Goal: Task Accomplishment & Management: Complete application form

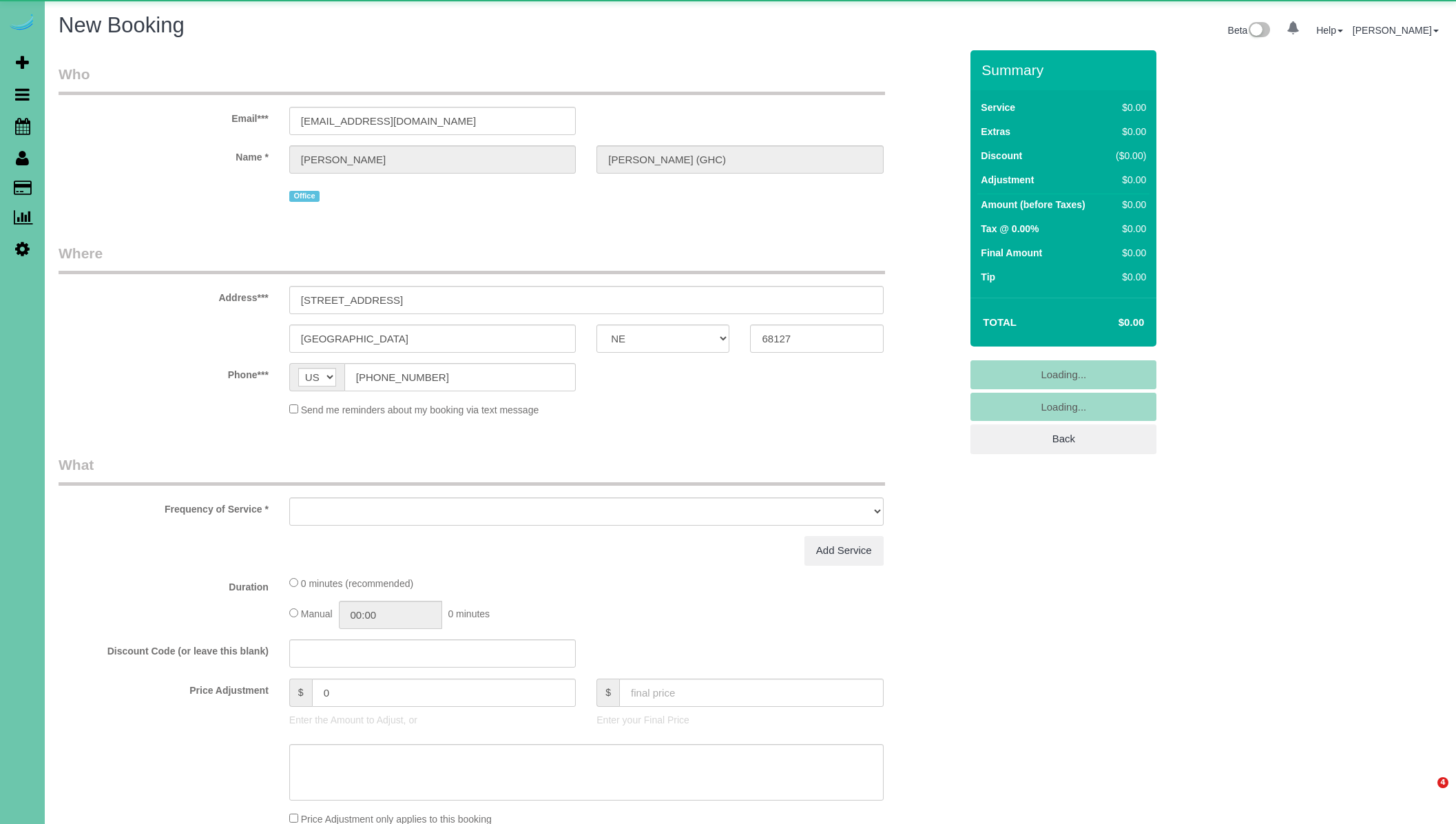
select select "NE"
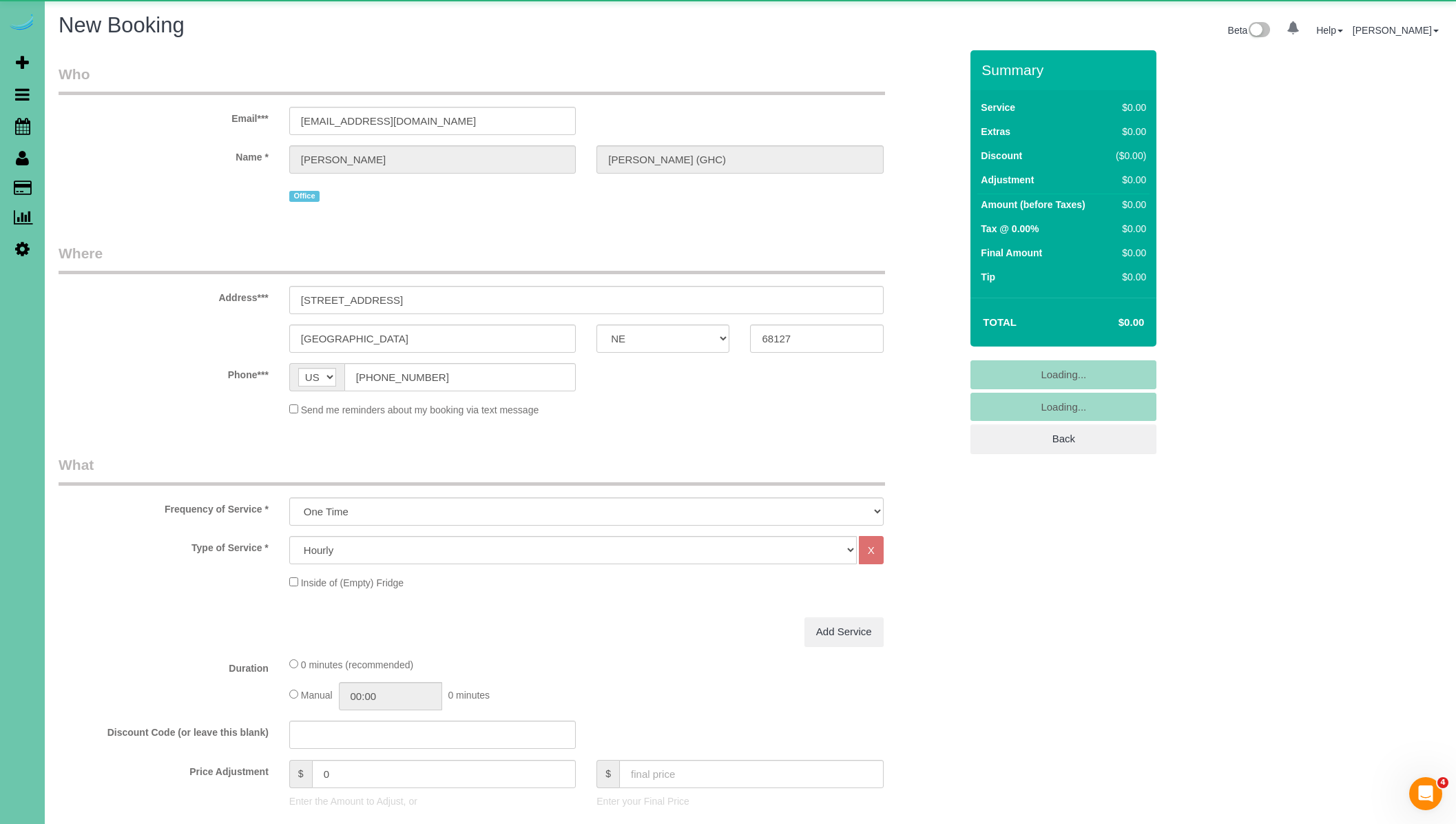
select select "object:23118"
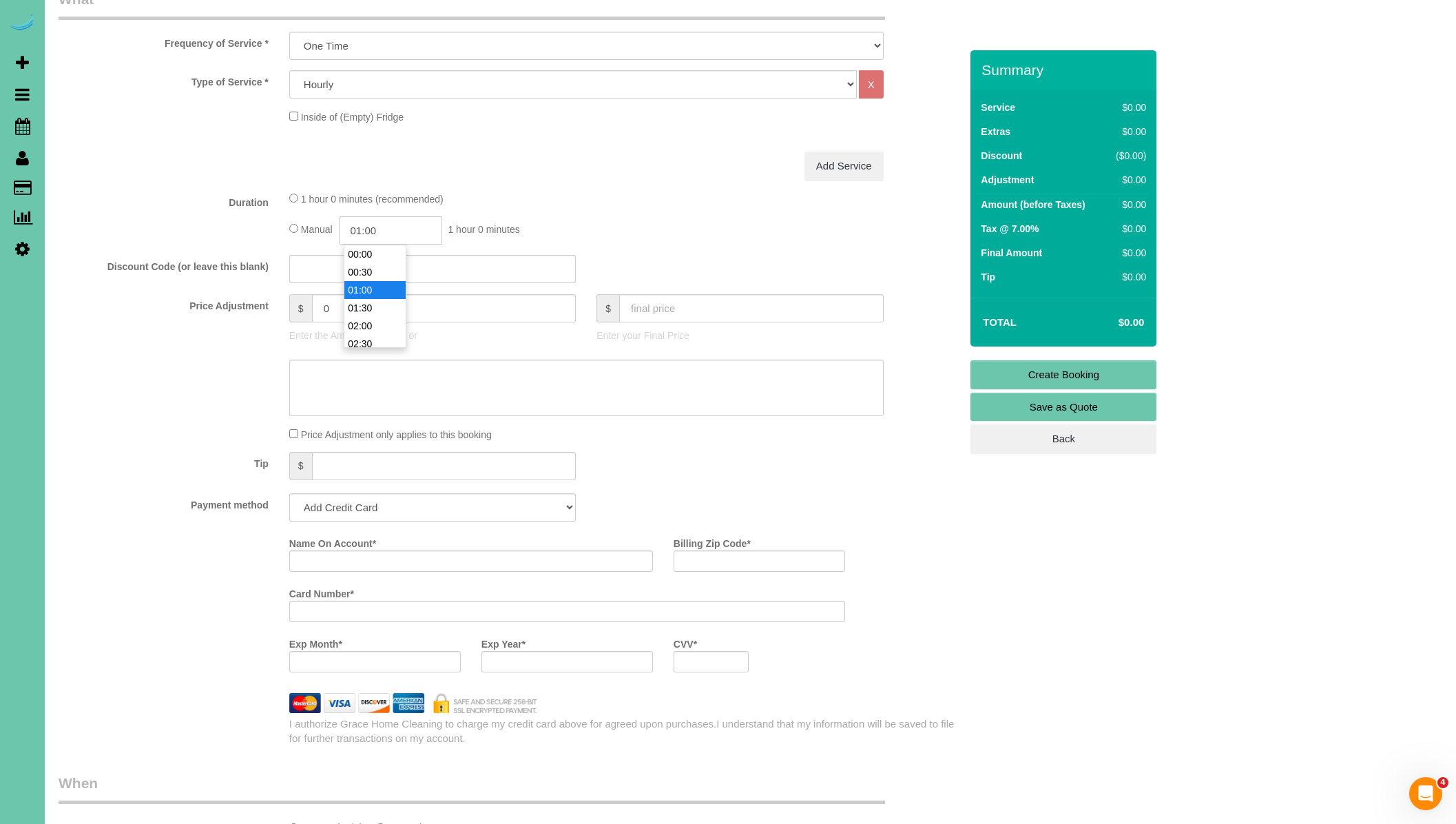
scroll to position [18, 0]
drag, startPoint x: 388, startPoint y: 231, endPoint x: 344, endPoint y: 231, distance: 44.0
click at [344, 231] on input "01:00" at bounding box center [390, 230] width 103 height 28
type input "00:30"
click at [358, 252] on li "00:30" at bounding box center [374, 254] width 61 height 18
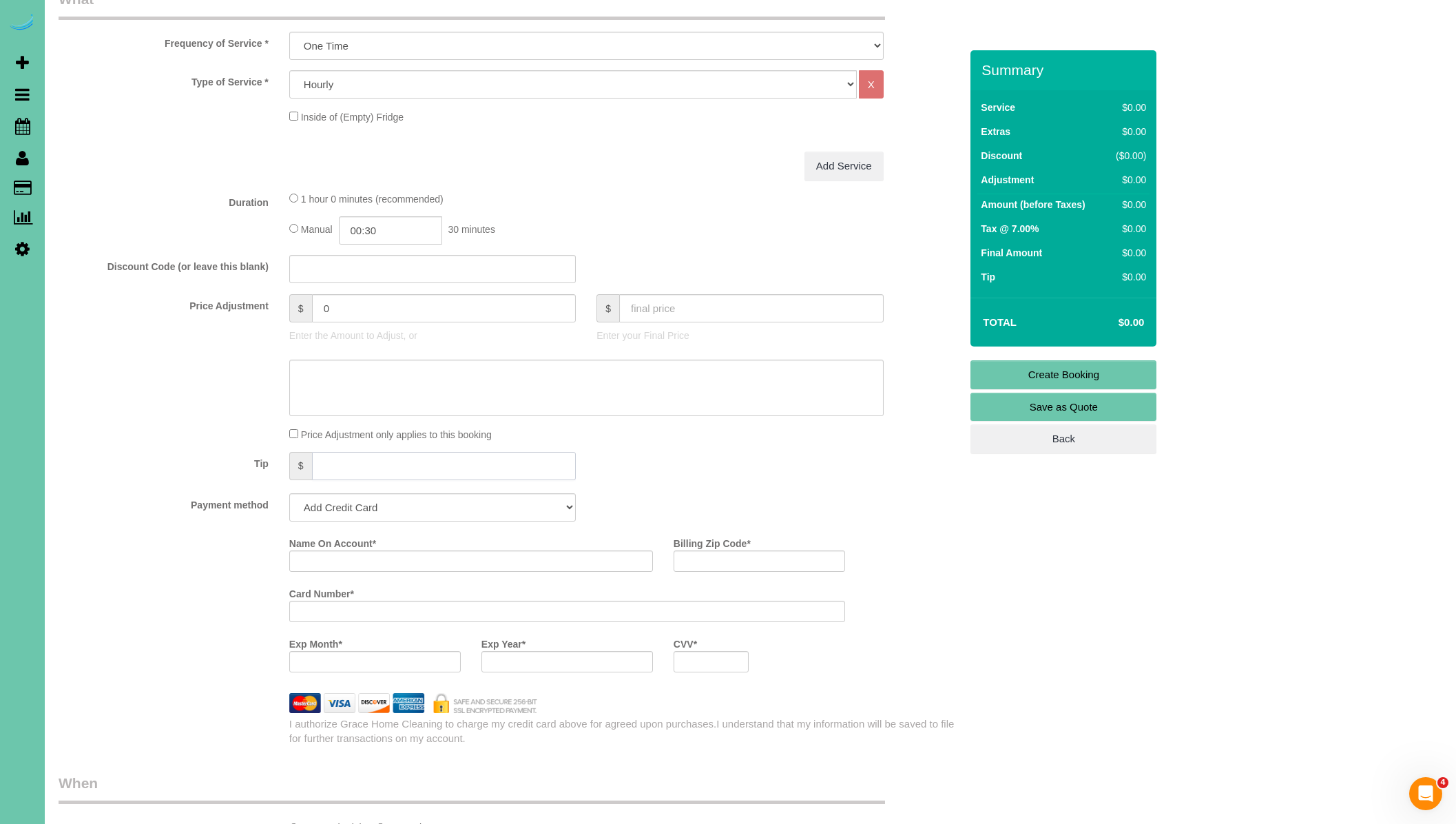
click at [375, 472] on input "text" at bounding box center [444, 466] width 265 height 28
click at [380, 497] on select "Add Credit Card Cash Check Paypal" at bounding box center [432, 508] width 286 height 28
click at [289, 493] on select "Add Credit Card Cash Check Paypal" at bounding box center [432, 508] width 286 height 28
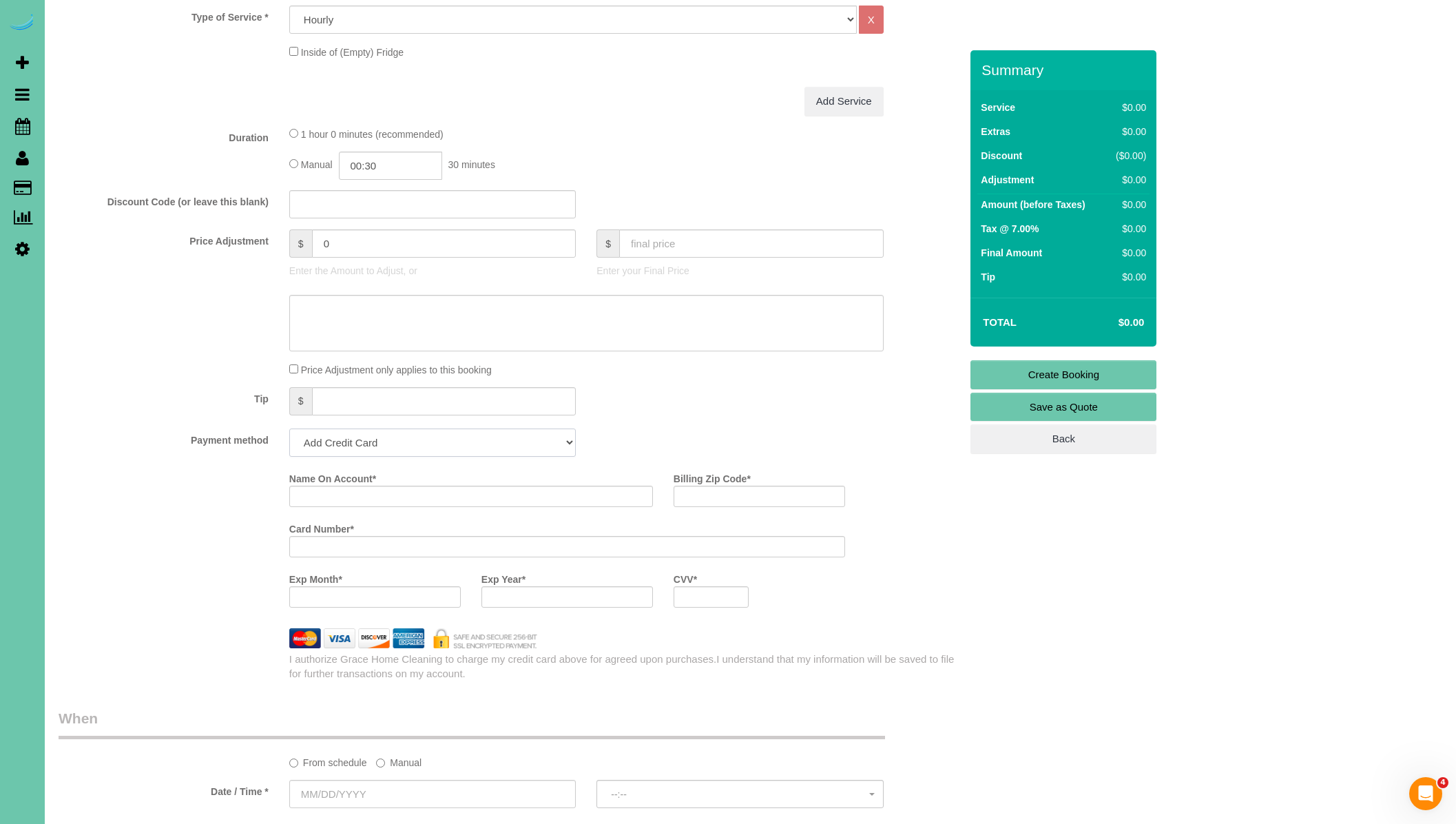
scroll to position [574, 0]
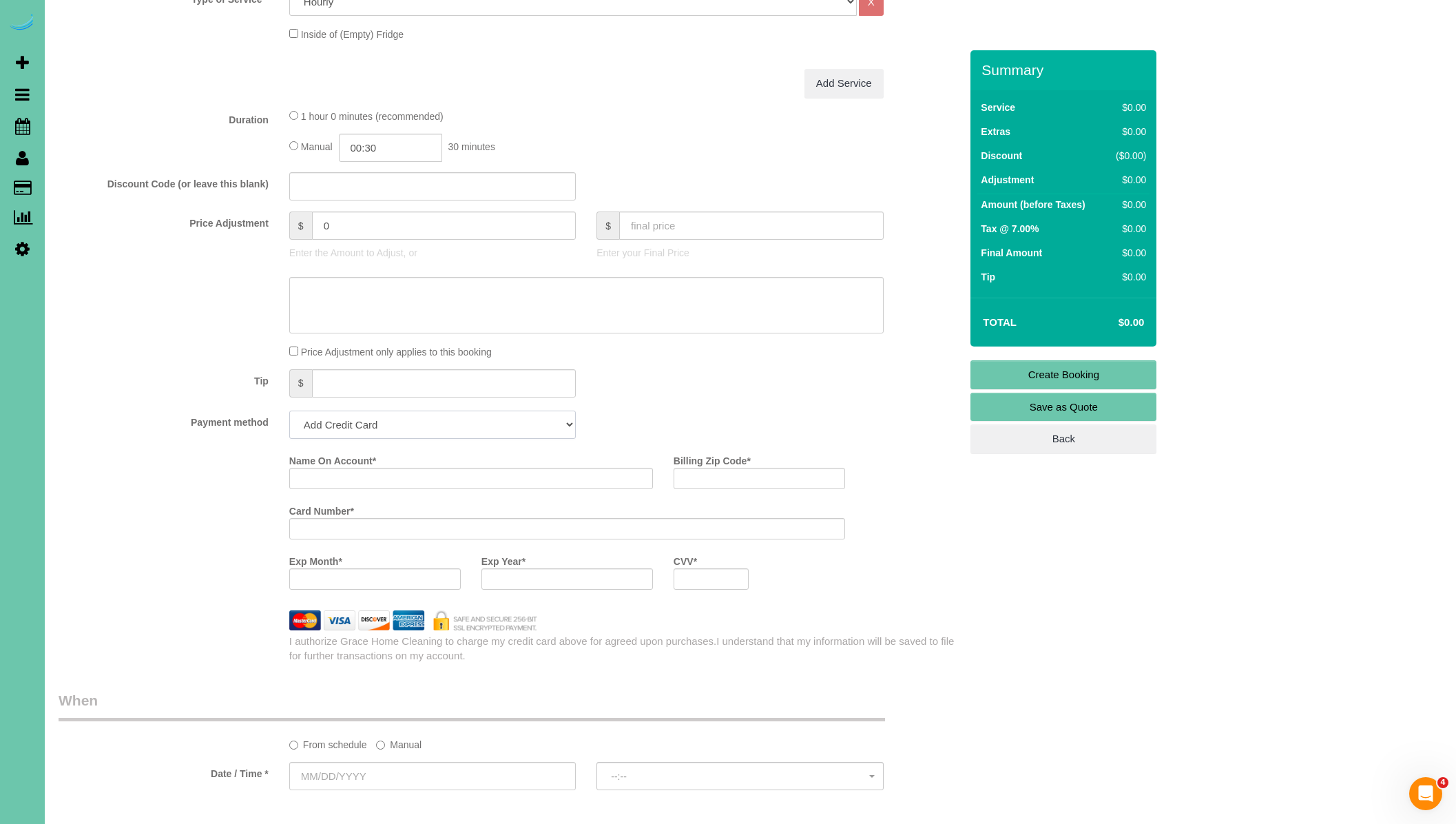
click at [396, 419] on select "Add Credit Card Cash Check Paypal" at bounding box center [432, 425] width 286 height 28
select select "string:cash"
click at [289, 411] on select "Add Credit Card Cash Check Paypal" at bounding box center [432, 425] width 286 height 28
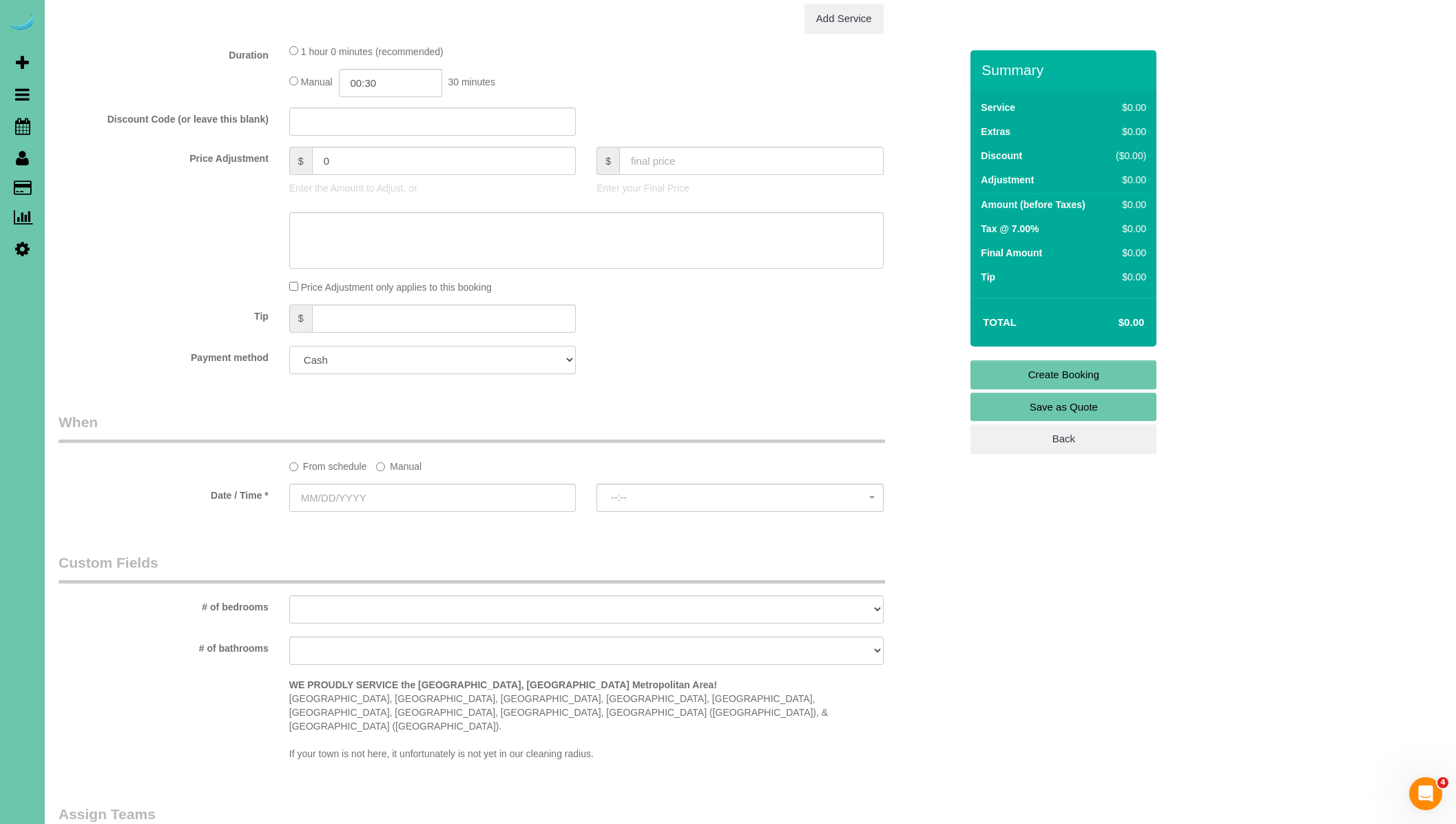
scroll to position [661, 0]
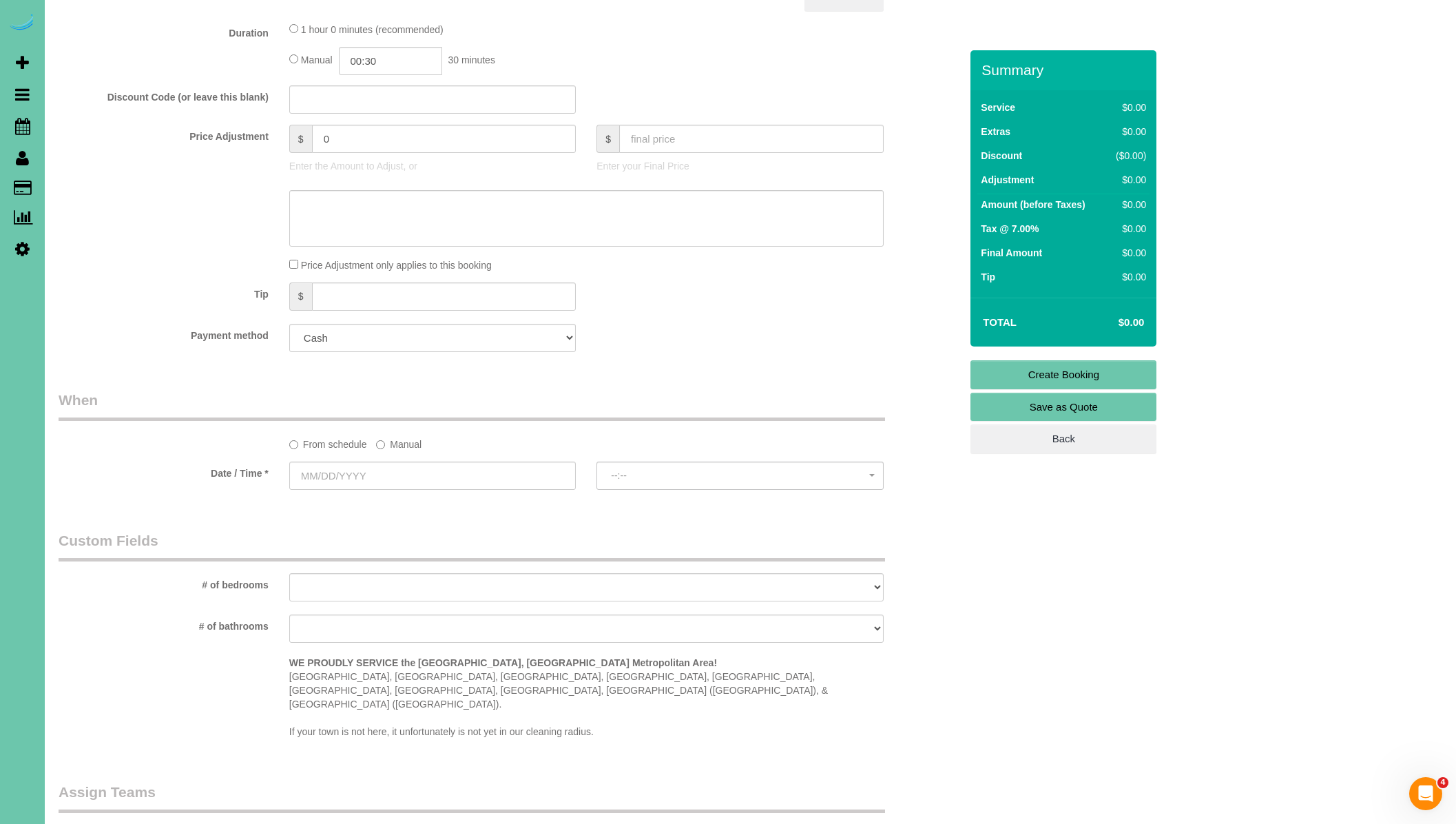
click at [385, 442] on label "Manual" at bounding box center [398, 442] width 45 height 19
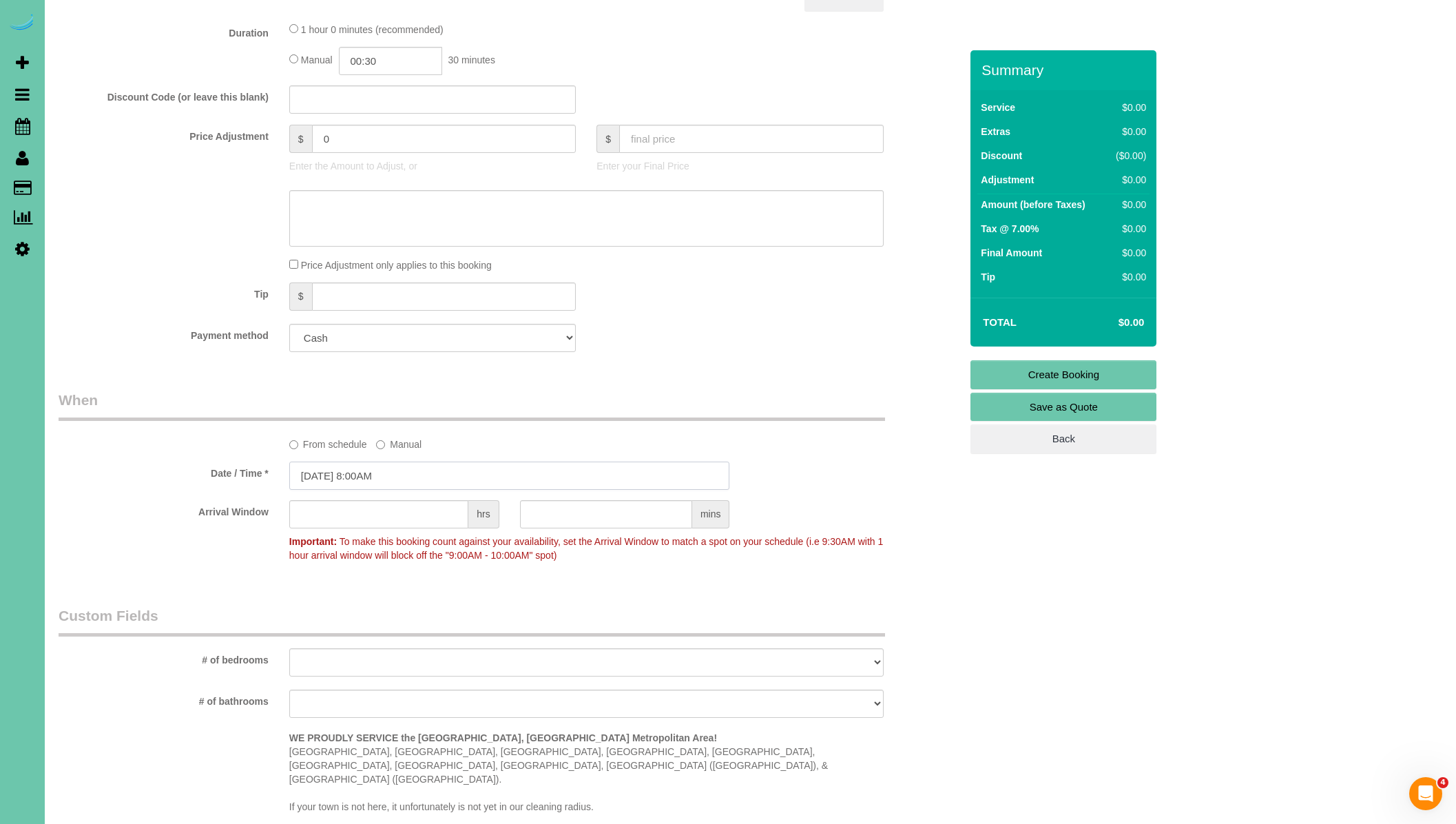
click at [385, 473] on input "[DATE] 8:00AM" at bounding box center [509, 476] width 441 height 28
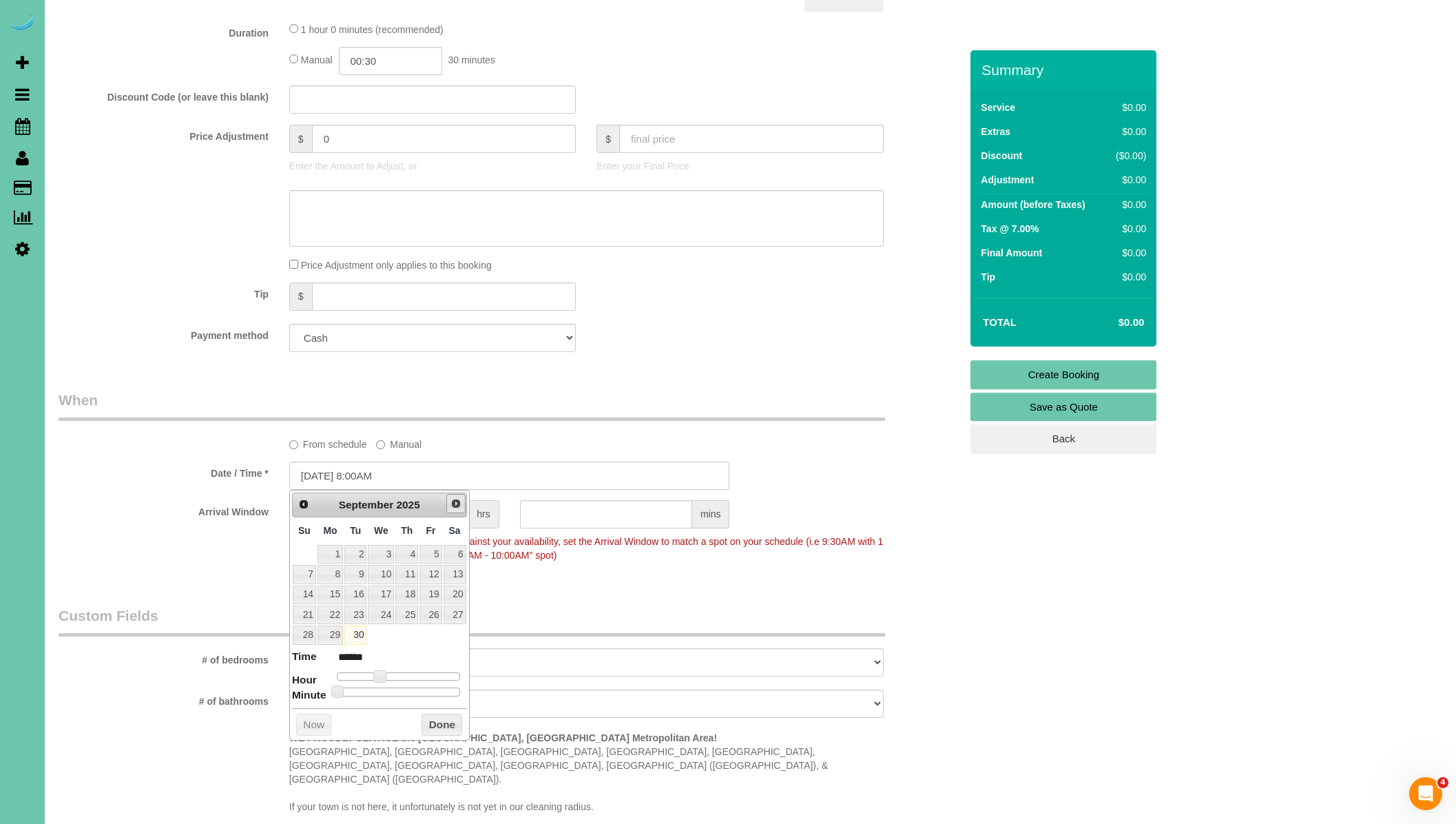
click at [455, 506] on span "Next" at bounding box center [456, 503] width 11 height 11
click at [392, 549] on link "1" at bounding box center [380, 554] width 26 height 19
type input "[DATE] 9:00AM"
type input "******"
type input "[DATE] 10:00AM"
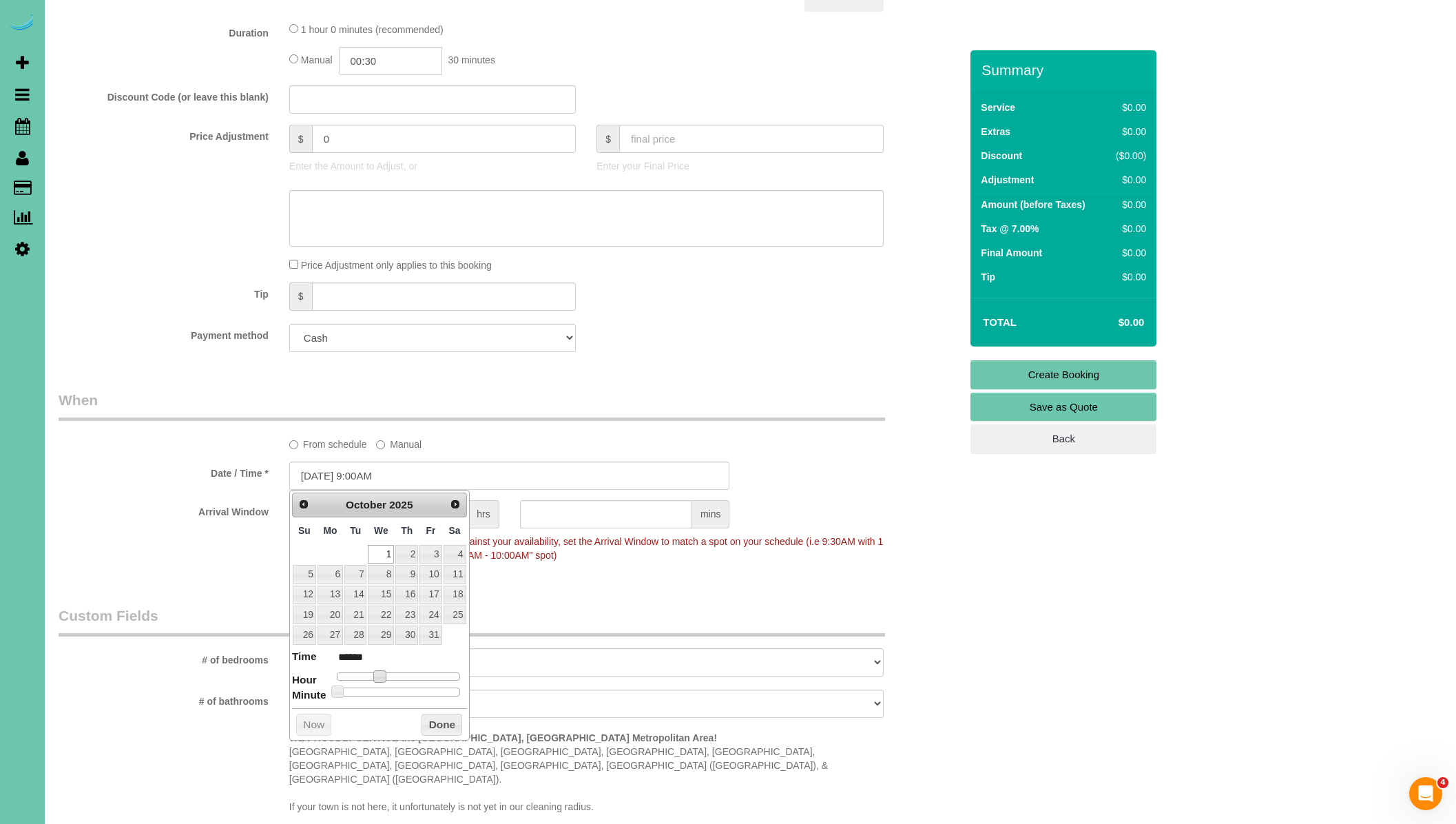
type input "*******"
type input "[DATE] 11:00AM"
type input "*******"
type input "[DATE] 12:00PM"
type input "*******"
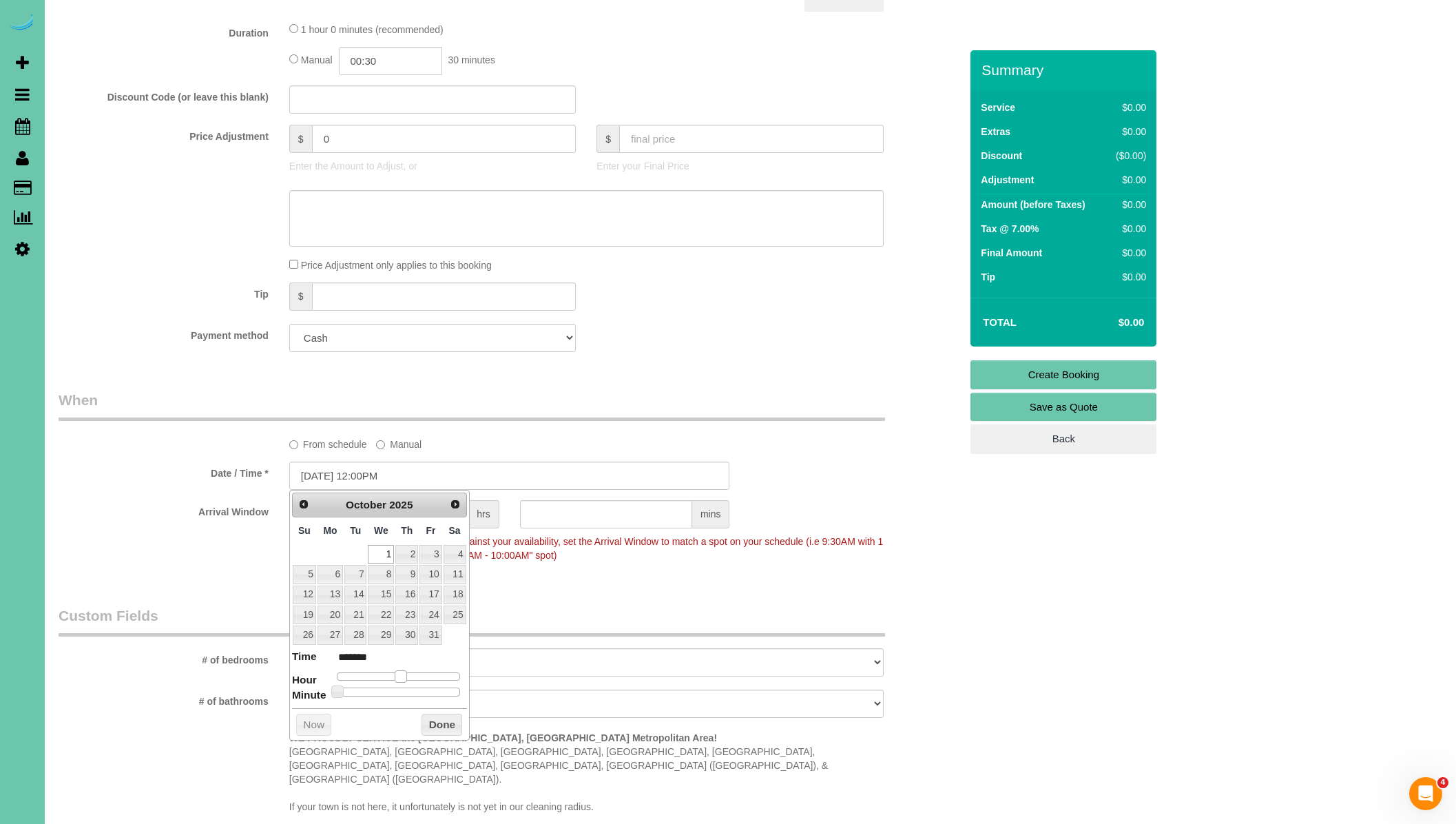
type input "[DATE] 1:00PM"
type input "******"
type input "[DATE] 2:00PM"
type input "******"
type input "[DATE] 3:00PM"
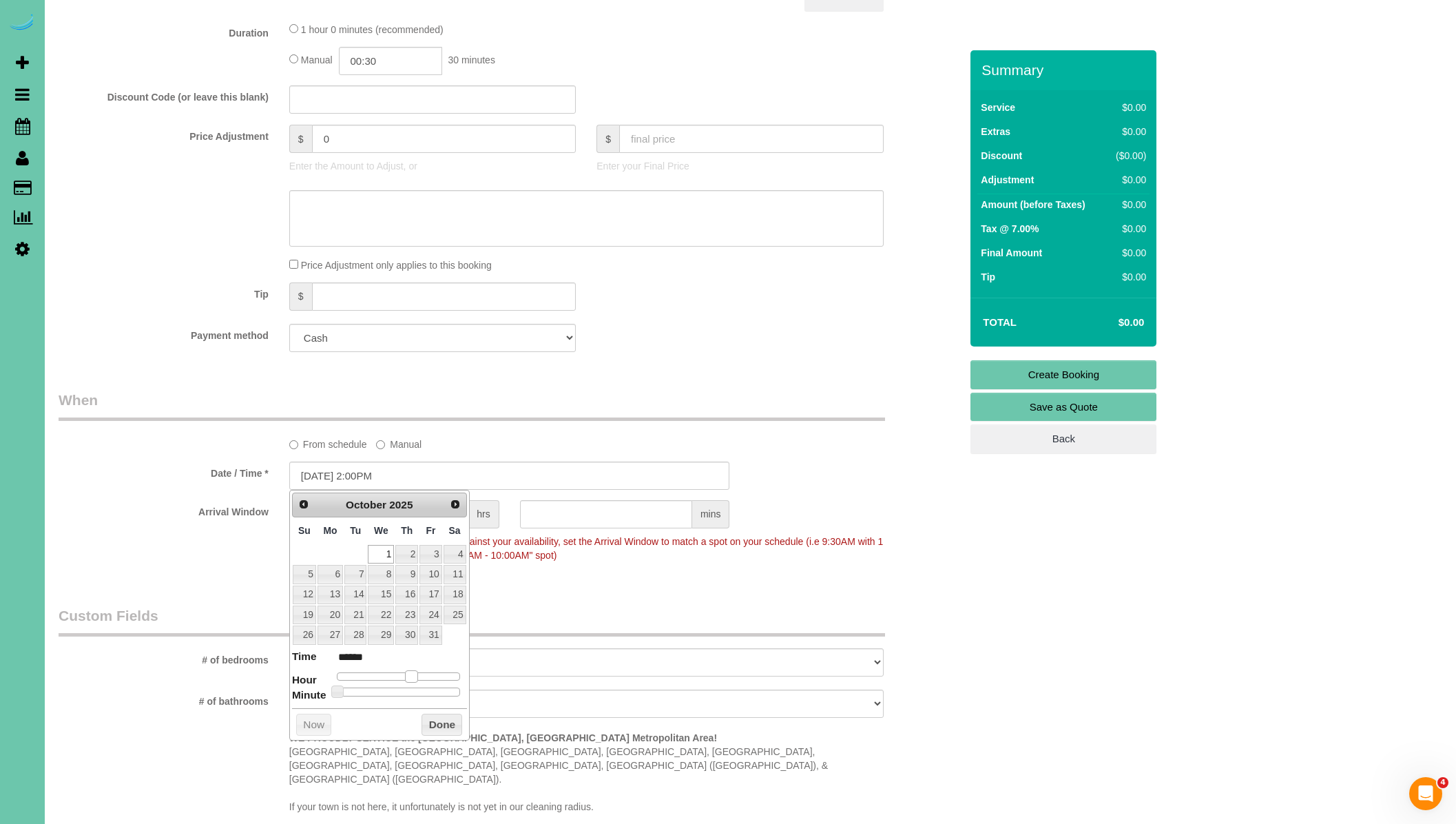
type input "******"
type input "[DATE] 4:00PM"
type input "******"
drag, startPoint x: 376, startPoint y: 674, endPoint x: 420, endPoint y: 676, distance: 44.0
click at [420, 676] on span at bounding box center [422, 676] width 12 height 12
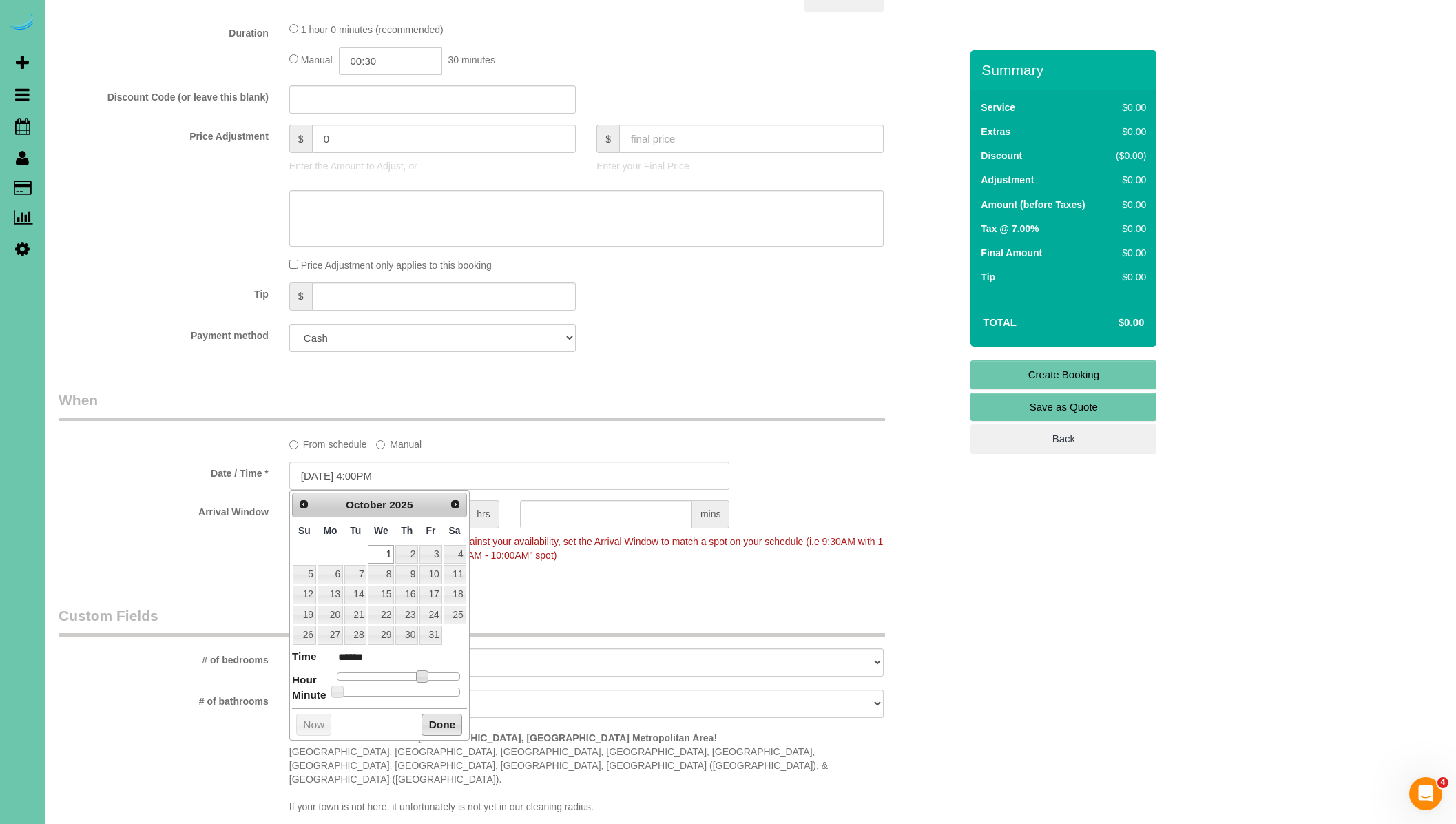
click at [436, 719] on button "Done" at bounding box center [442, 724] width 41 height 22
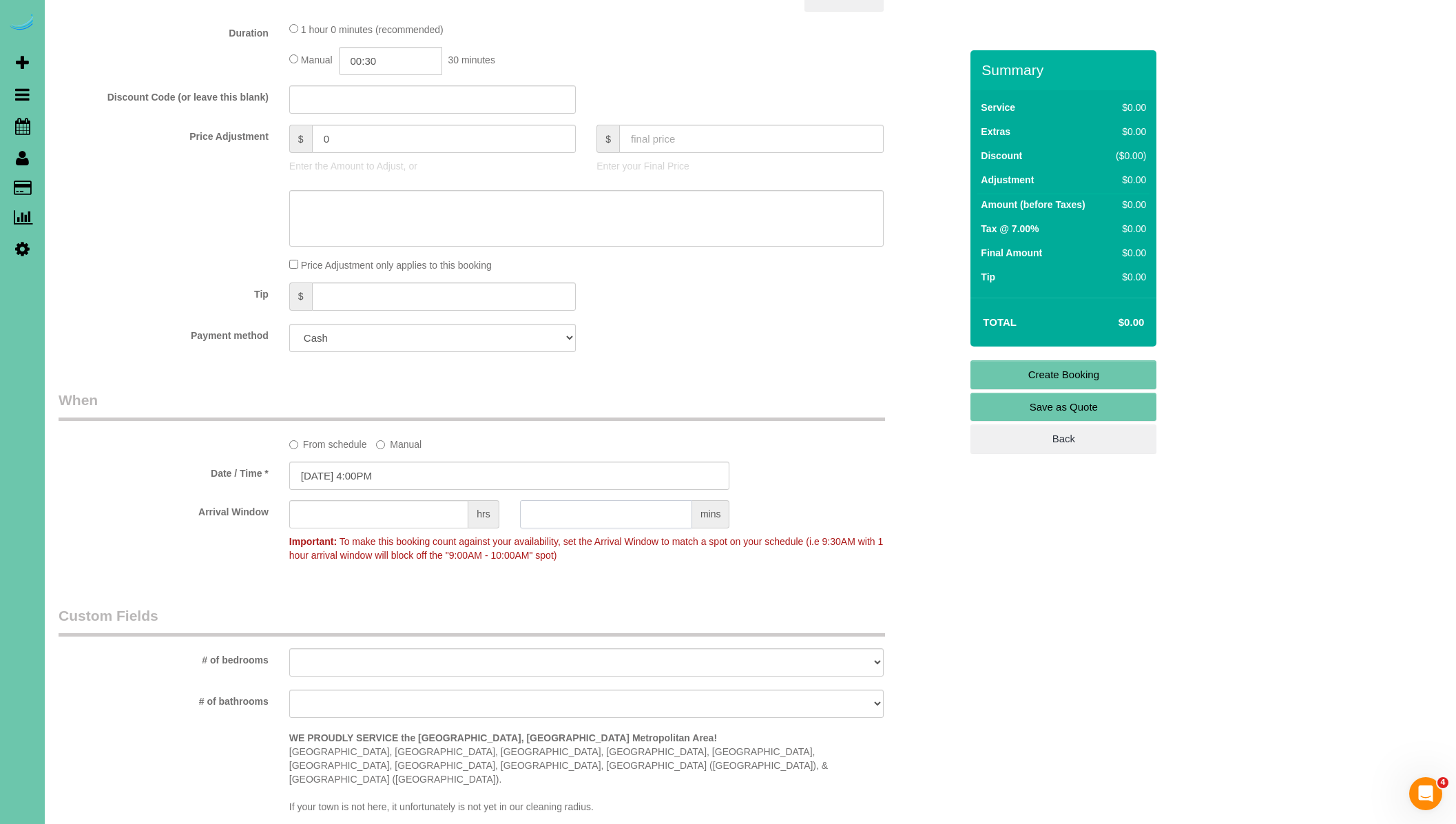
click at [564, 522] on input "text" at bounding box center [606, 514] width 172 height 28
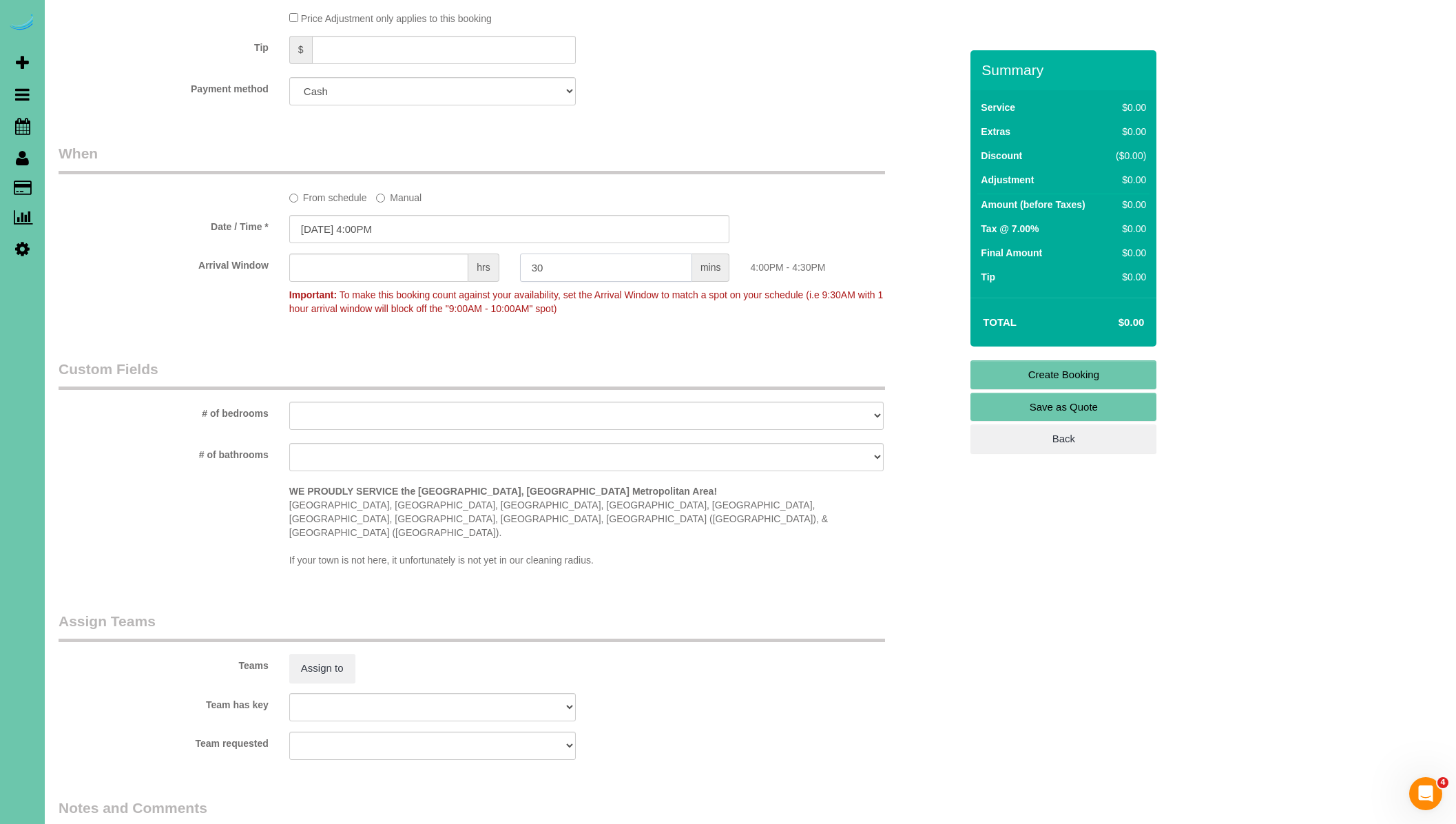
scroll to position [919, 0]
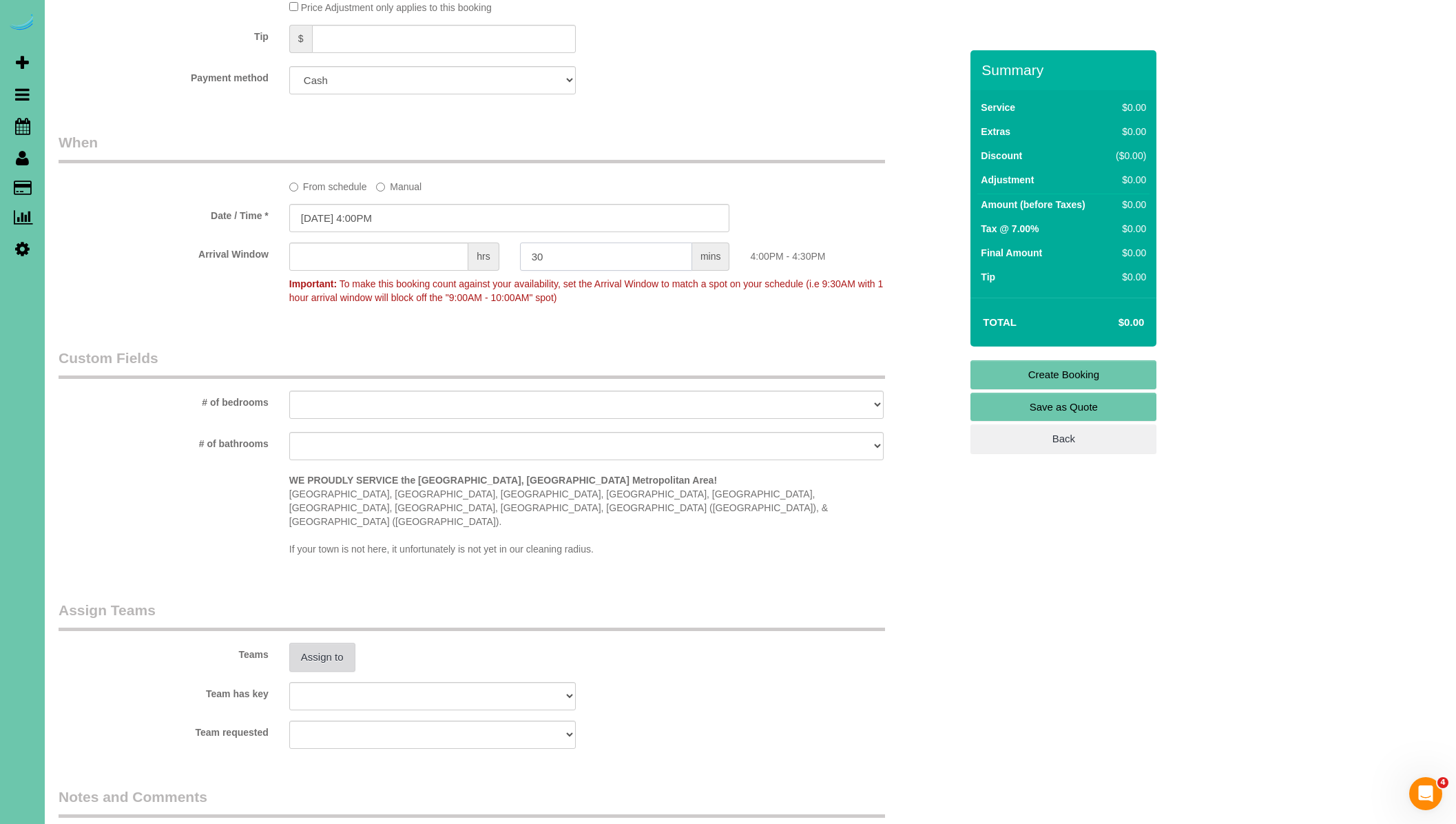
type input "30"
click at [341, 643] on button "Assign to" at bounding box center [322, 657] width 66 height 29
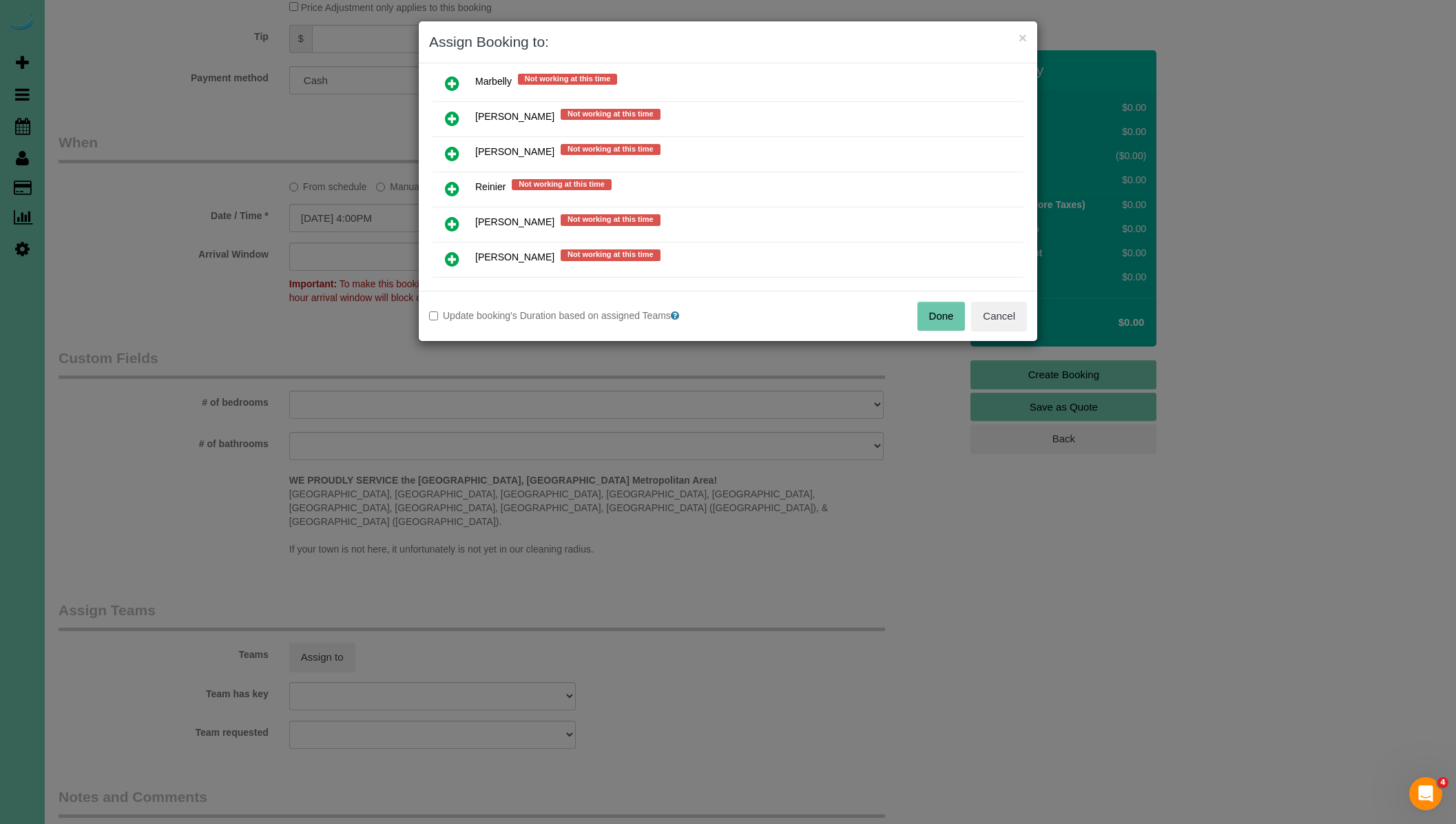
click at [446, 146] on icon at bounding box center [452, 153] width 14 height 17
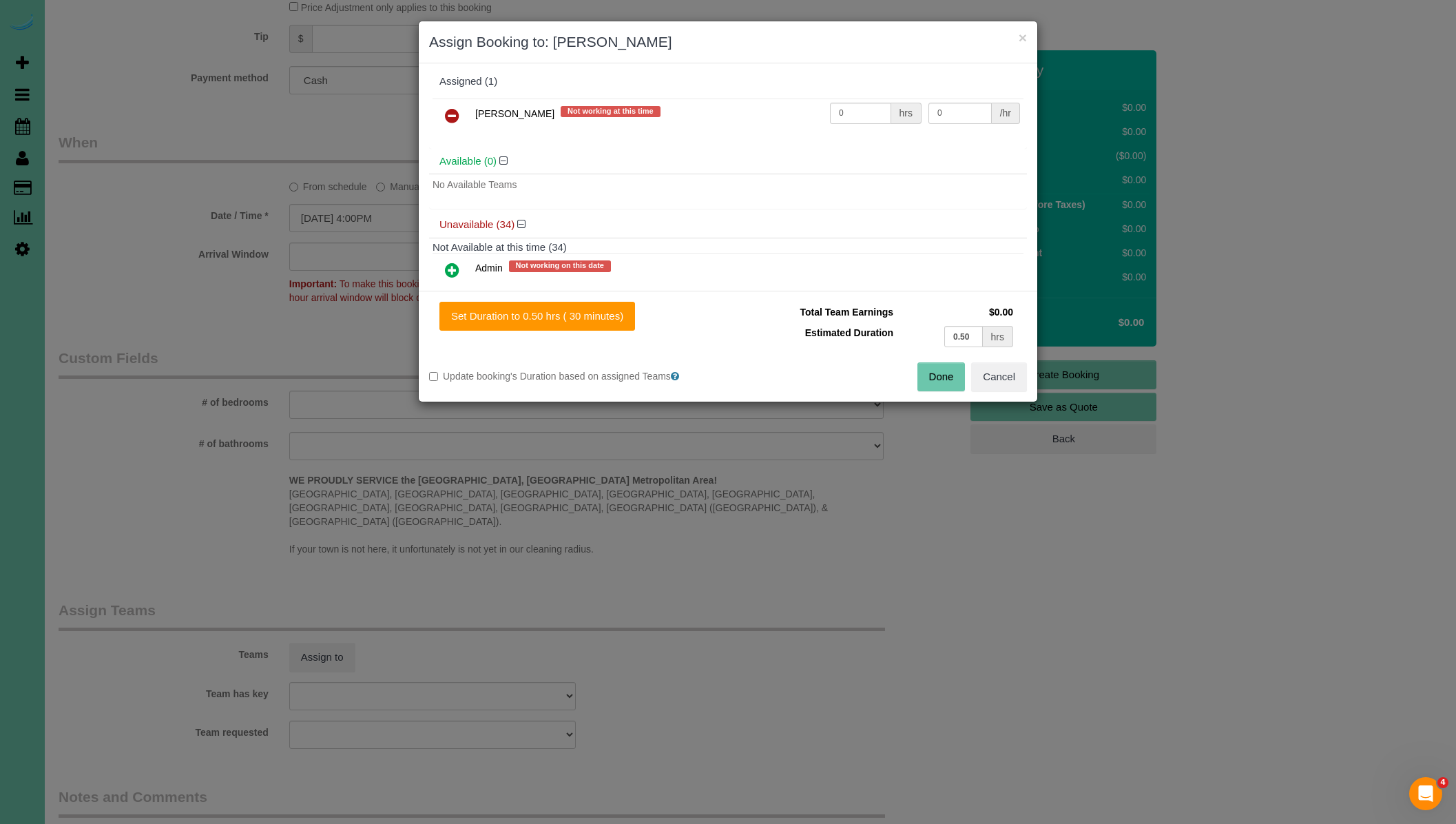
scroll to position [0, 0]
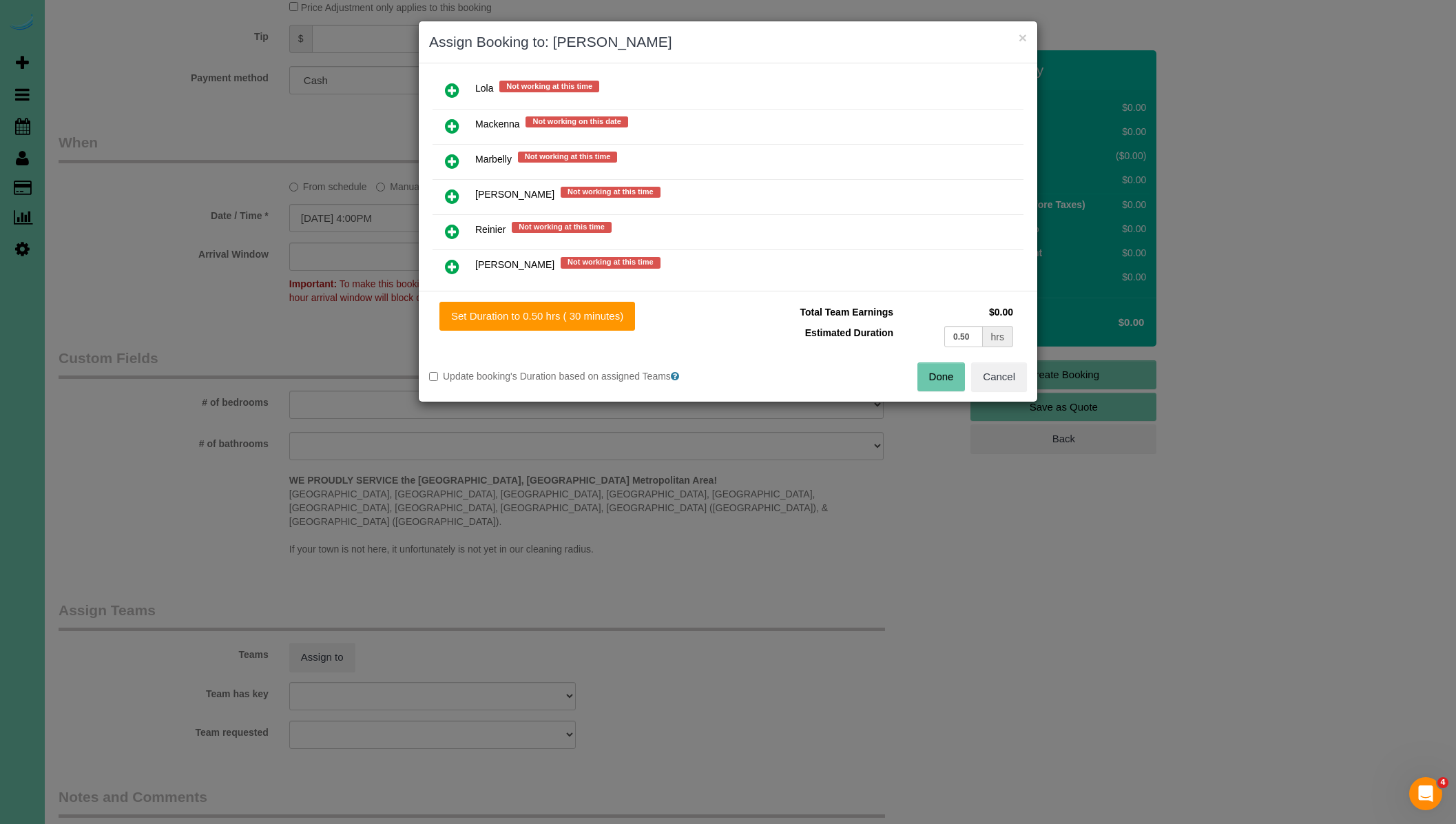
click at [453, 126] on icon at bounding box center [452, 125] width 14 height 17
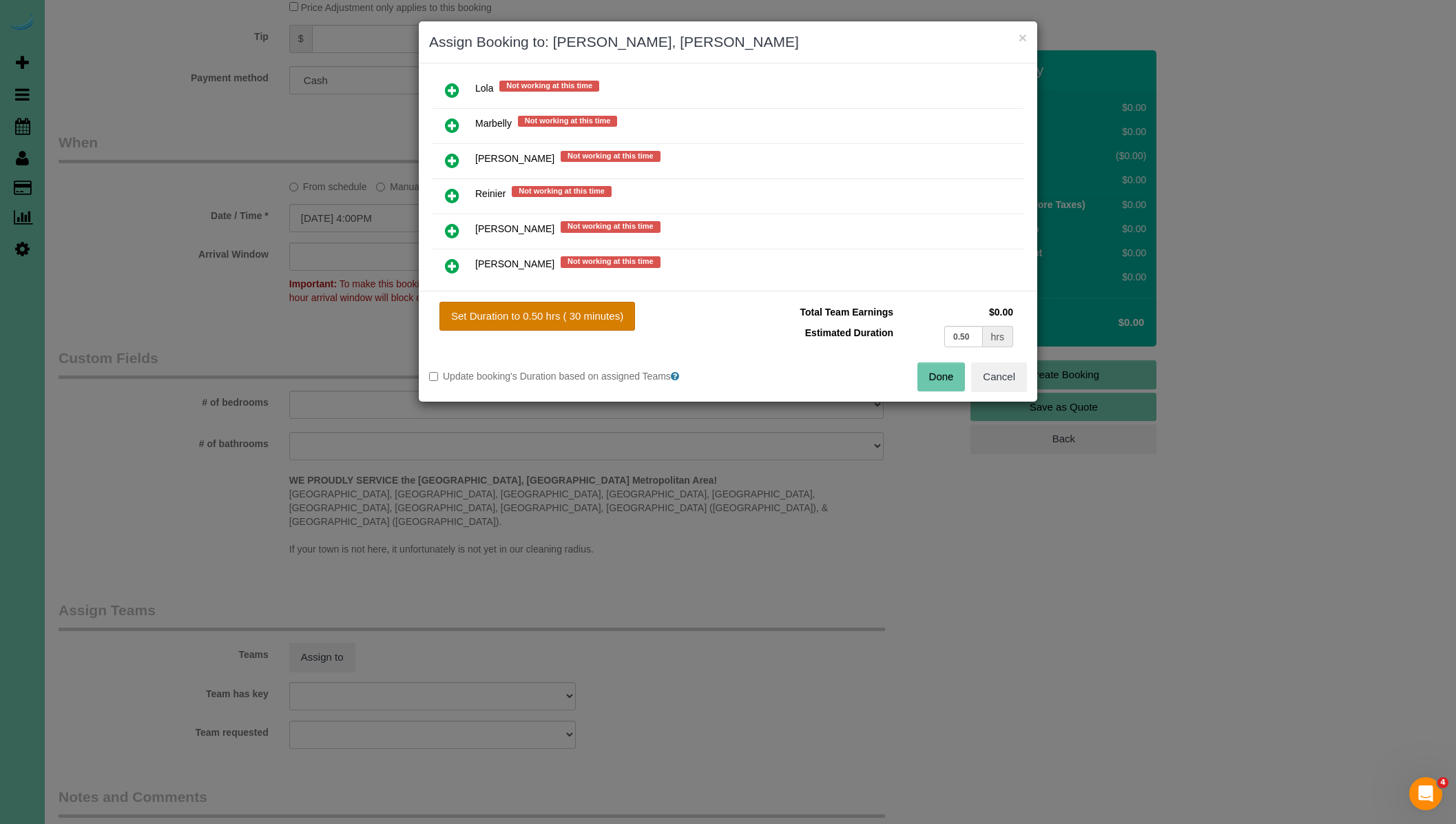
drag, startPoint x: 592, startPoint y: 319, endPoint x: 602, endPoint y: 313, distance: 11.7
click at [592, 319] on button "Set Duration to 0.50 hrs ( 30 minutes)" at bounding box center [537, 316] width 196 height 29
type input "0.50"
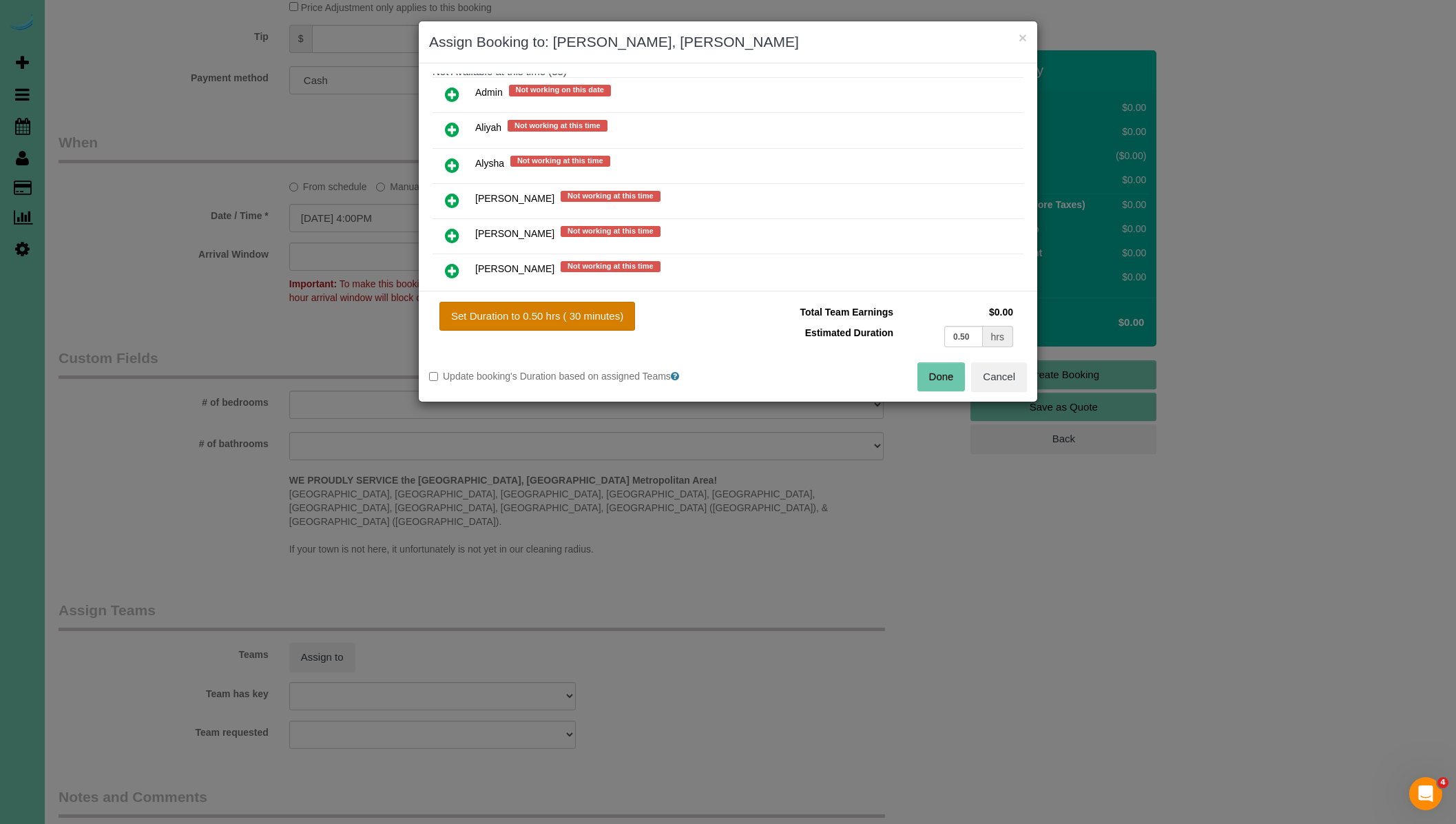
scroll to position [0, 0]
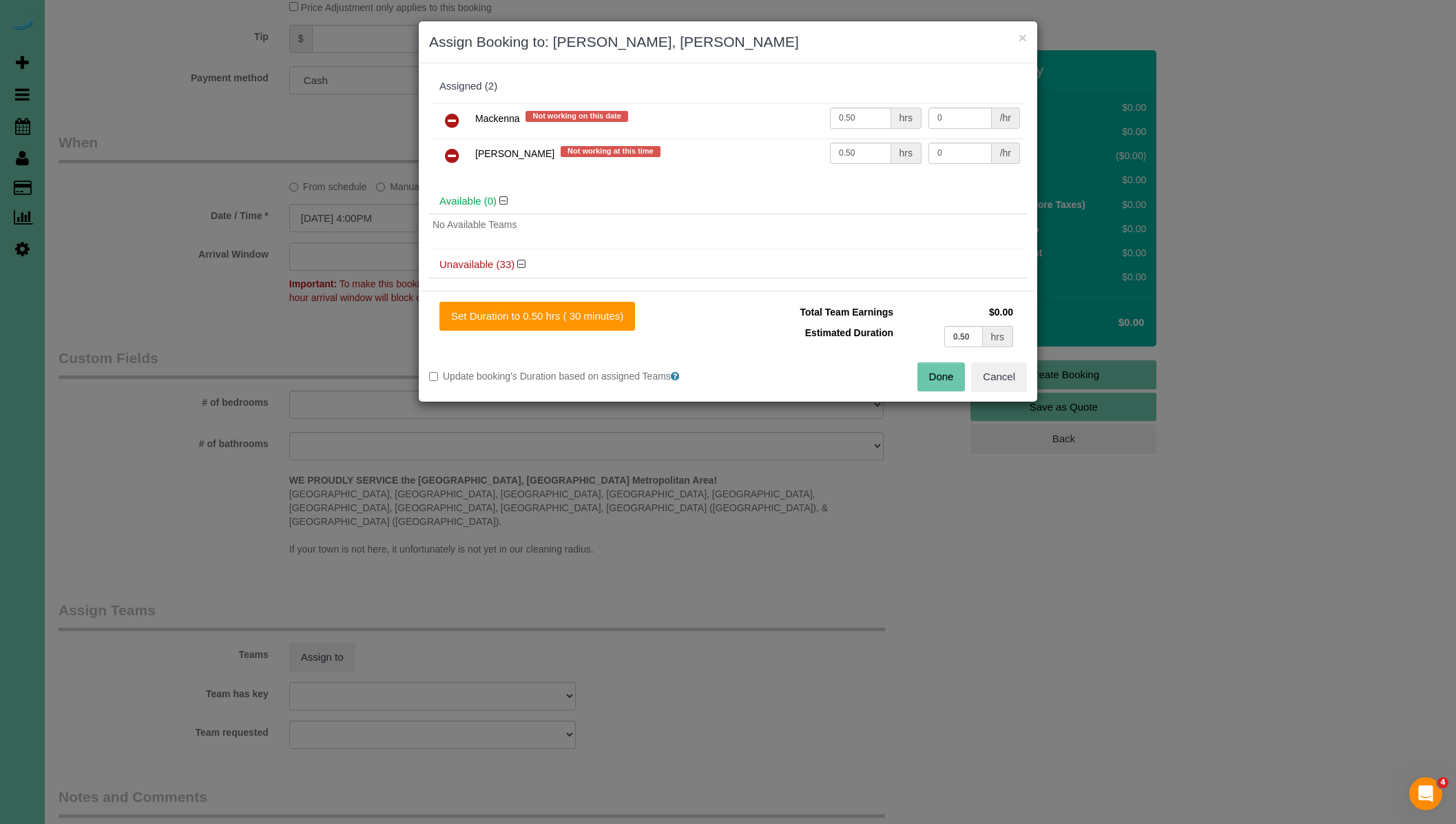
click at [940, 377] on button "Done" at bounding box center [941, 377] width 48 height 29
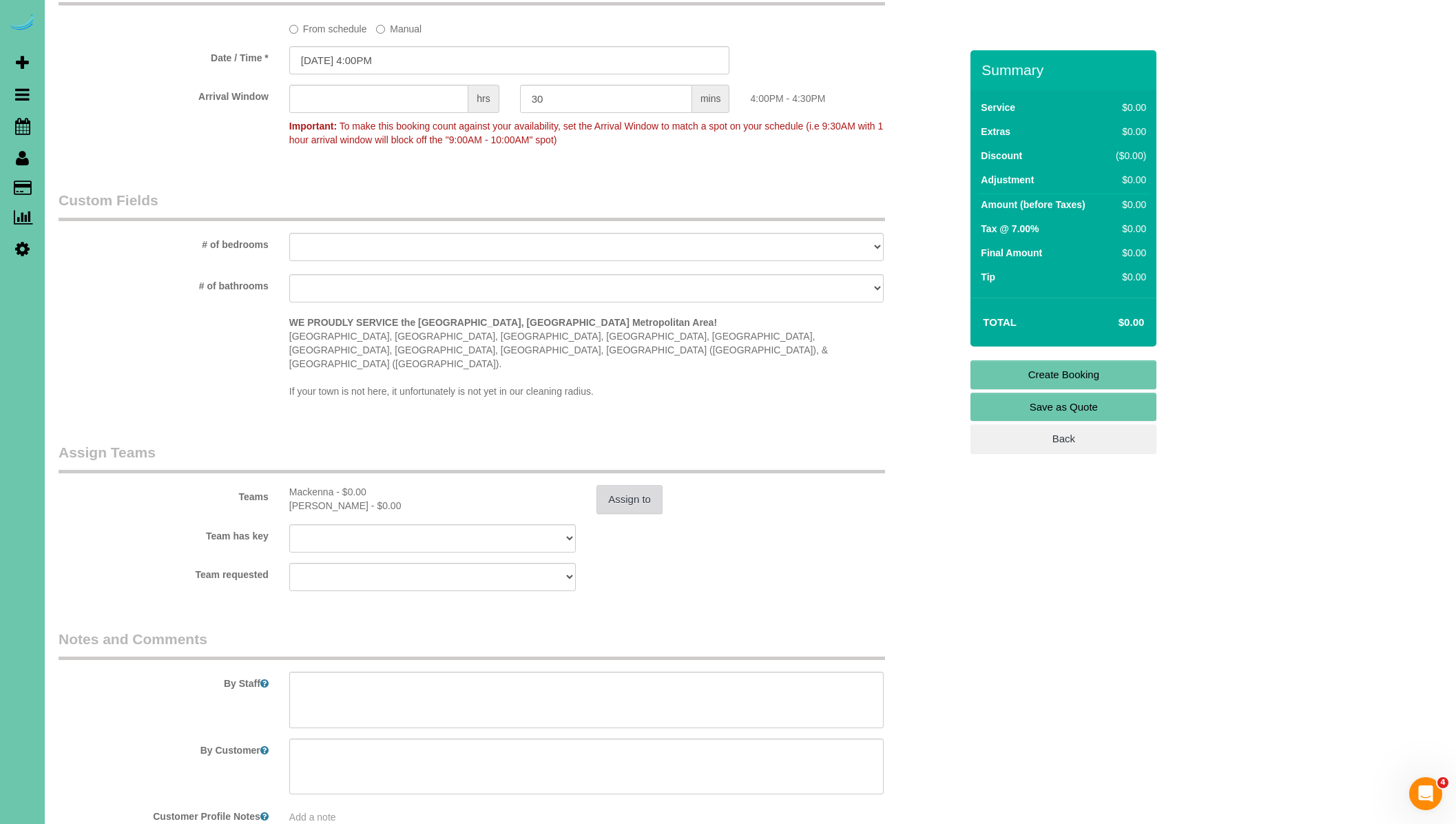
scroll to position [1135, 0]
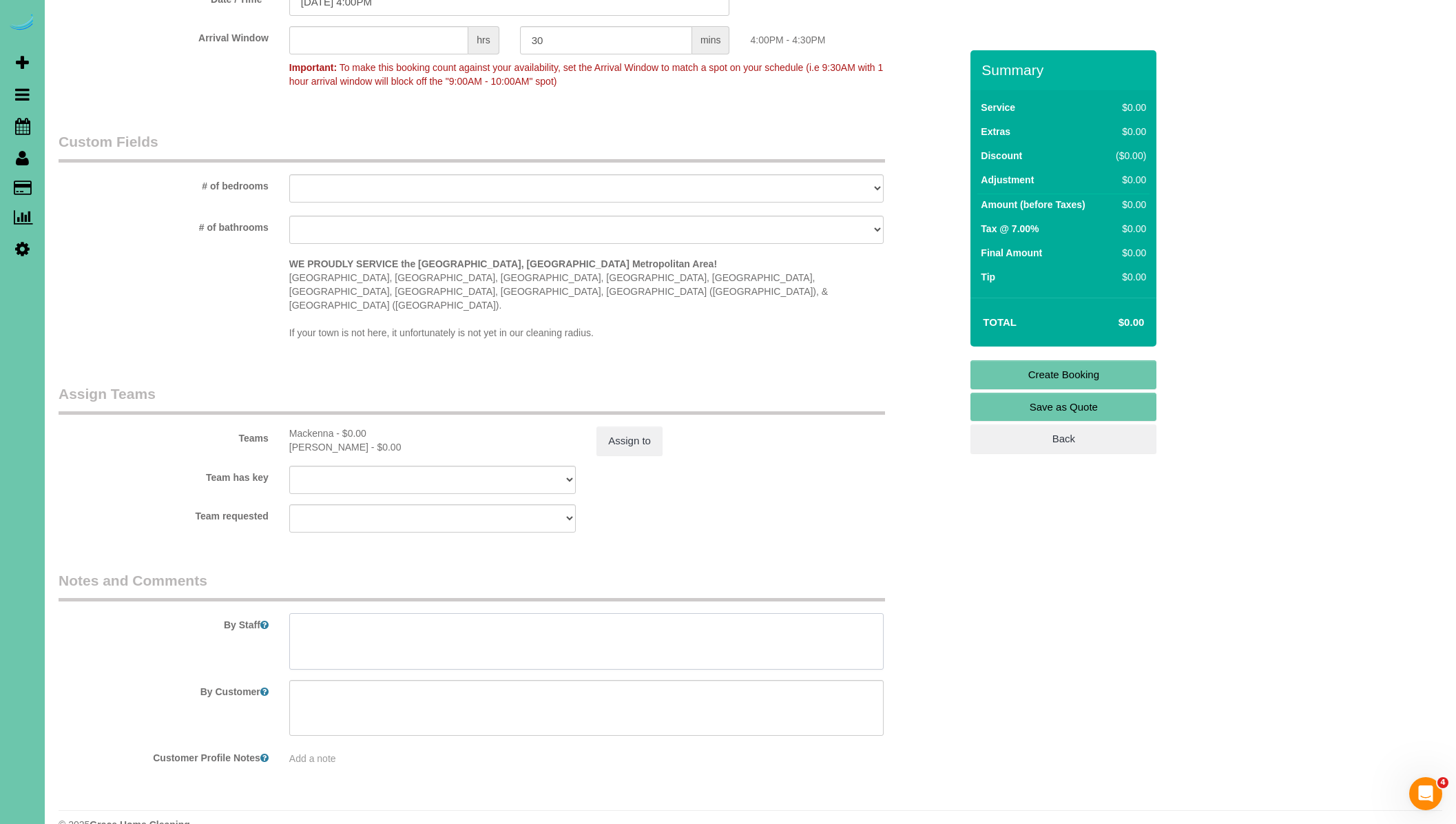
click at [482, 615] on textarea at bounding box center [586, 642] width 595 height 57
click at [300, 613] on textarea at bounding box center [586, 642] width 595 height 57
type textarea "Training Office Tour"
click at [1051, 375] on link "Create Booking" at bounding box center [1063, 374] width 186 height 29
